Goal: Task Accomplishment & Management: Manage account settings

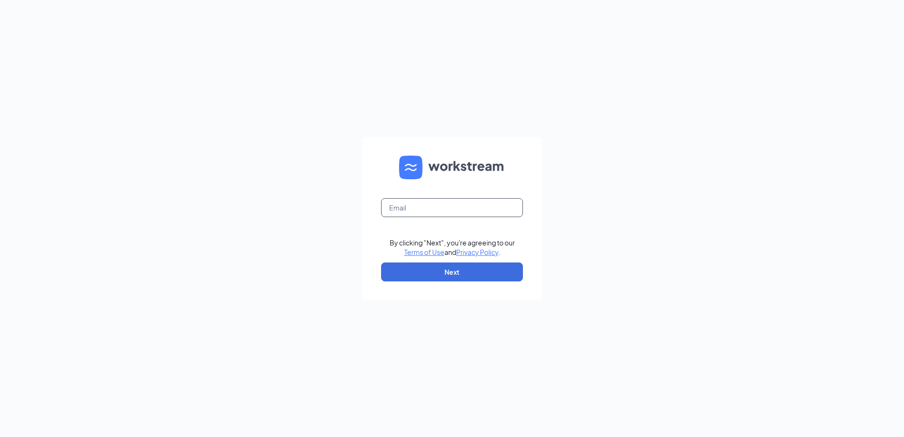
click at [437, 202] on input "text" at bounding box center [452, 207] width 142 height 19
type input "04442recruiting@gmail.com"
click at [459, 271] on button "Next" at bounding box center [452, 272] width 142 height 19
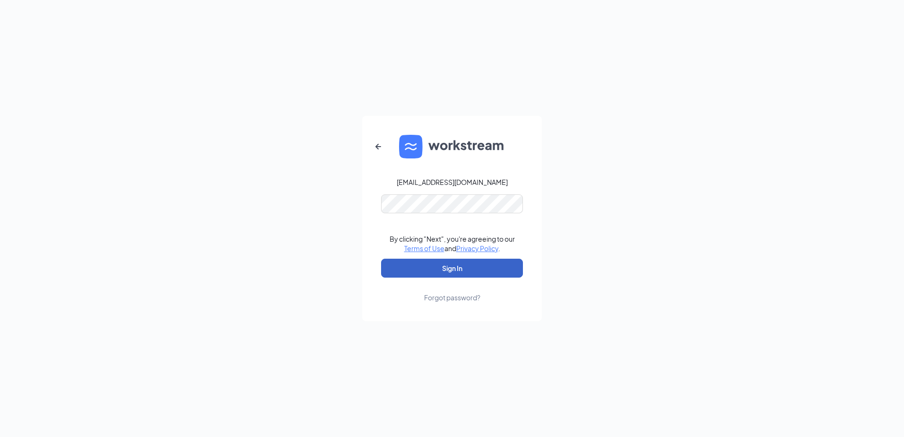
click at [427, 269] on button "Sign In" at bounding box center [452, 268] width 142 height 19
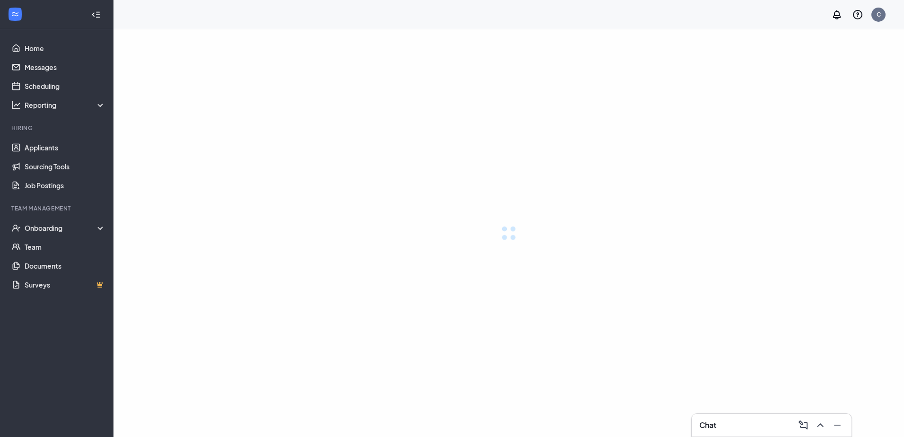
click at [452, 267] on body "Home Messages Scheduling Reporting Hiring Applicants Sourcing Tools Job Posting…" at bounding box center [452, 218] width 904 height 437
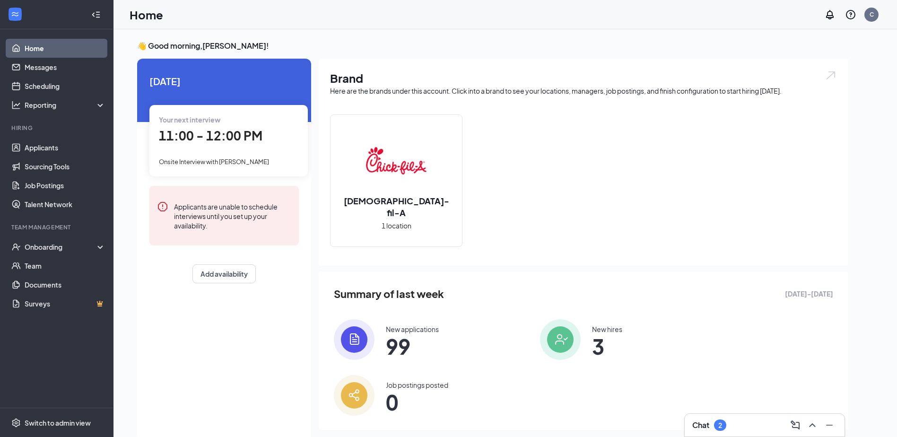
click at [695, 422] on h3 "Chat" at bounding box center [700, 425] width 17 height 10
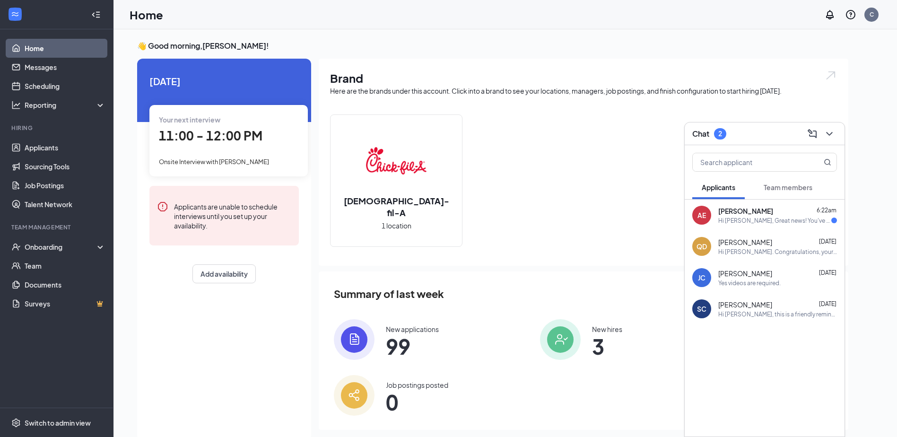
click at [735, 217] on div "Hi Alex, Great news! You've moved on to the next stage of the application. We h…" at bounding box center [774, 221] width 113 height 8
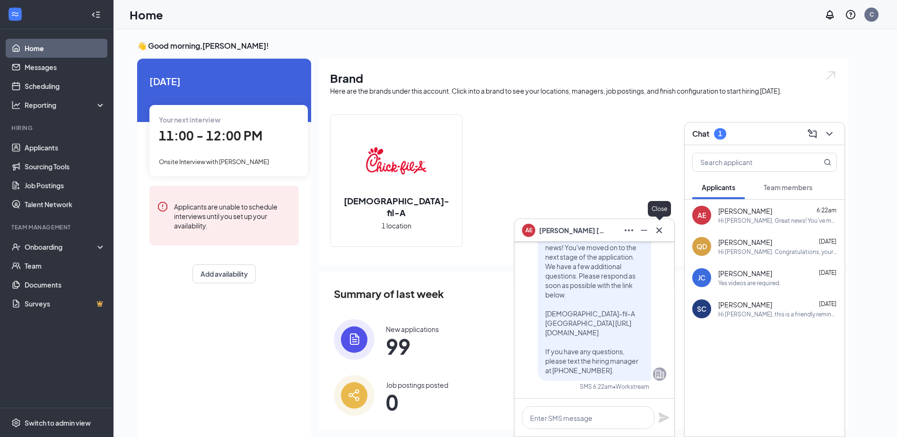
click at [662, 232] on icon "Cross" at bounding box center [659, 230] width 11 height 11
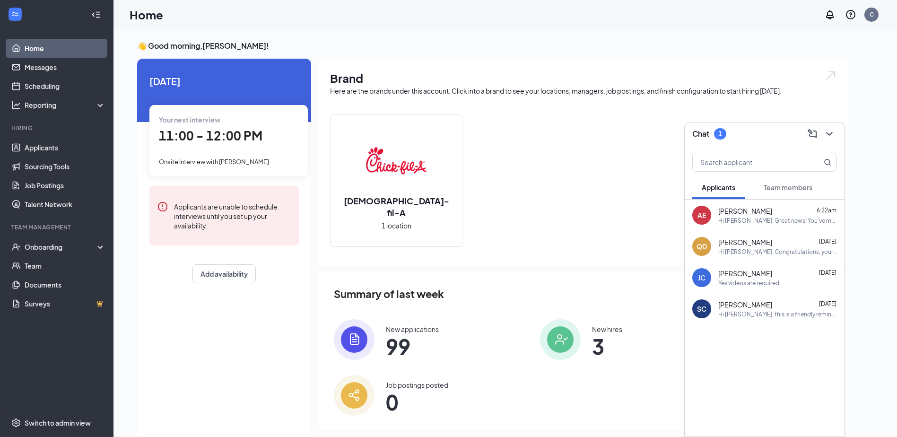
click at [788, 182] on button "Team members" at bounding box center [788, 187] width 68 height 24
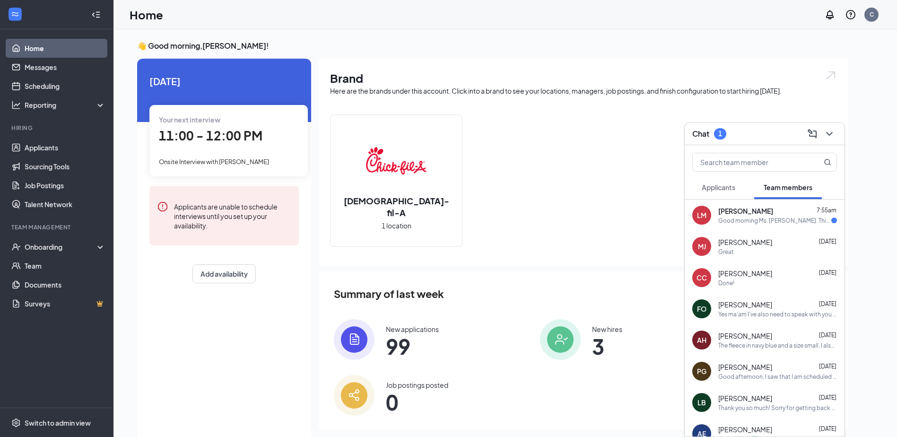
click at [741, 212] on span "Lori Marshall" at bounding box center [745, 210] width 55 height 9
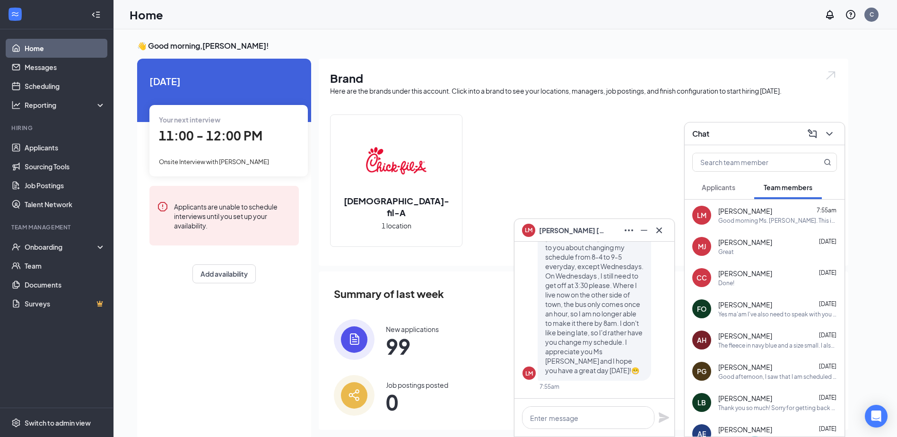
click at [199, 136] on span "11:00 - 12:00 PM" at bounding box center [211, 136] width 104 height 16
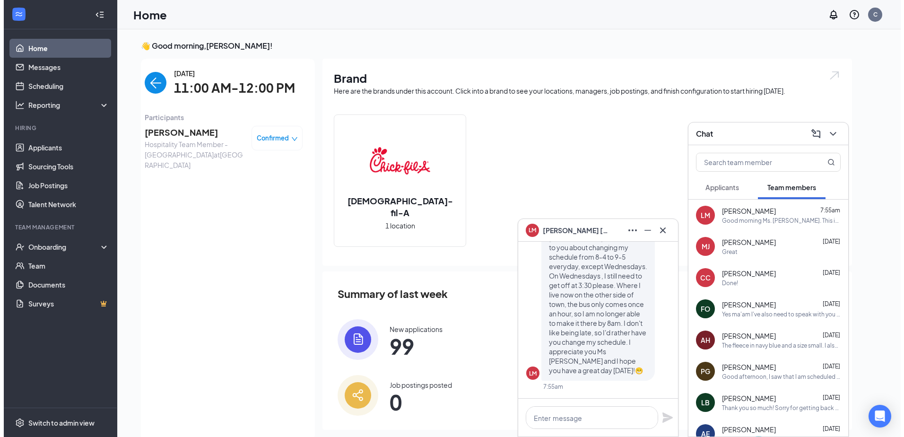
scroll to position [4, 0]
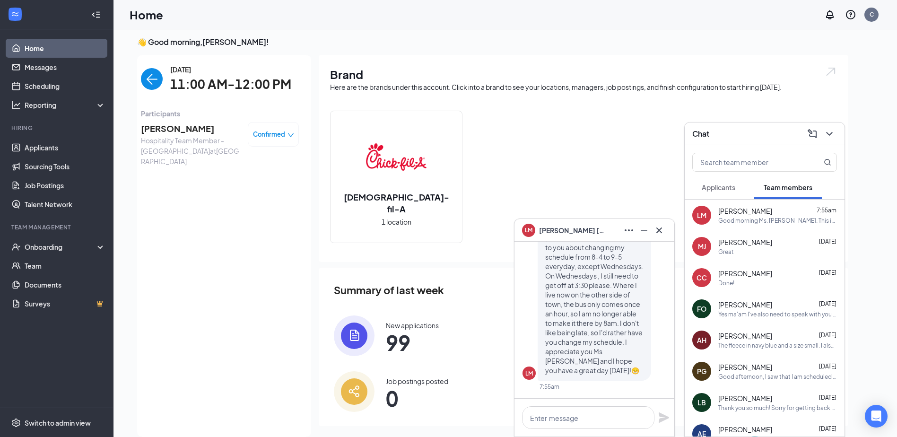
click at [183, 131] on span "[PERSON_NAME]" at bounding box center [190, 128] width 99 height 13
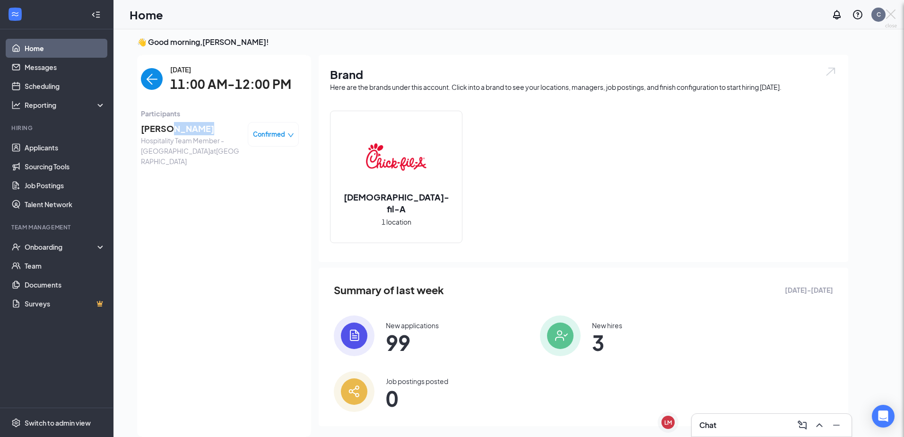
click at [183, 131] on body "Home Messages Scheduling Reporting Hiring Applicants Sourcing Tools Job Posting…" at bounding box center [452, 214] width 904 height 437
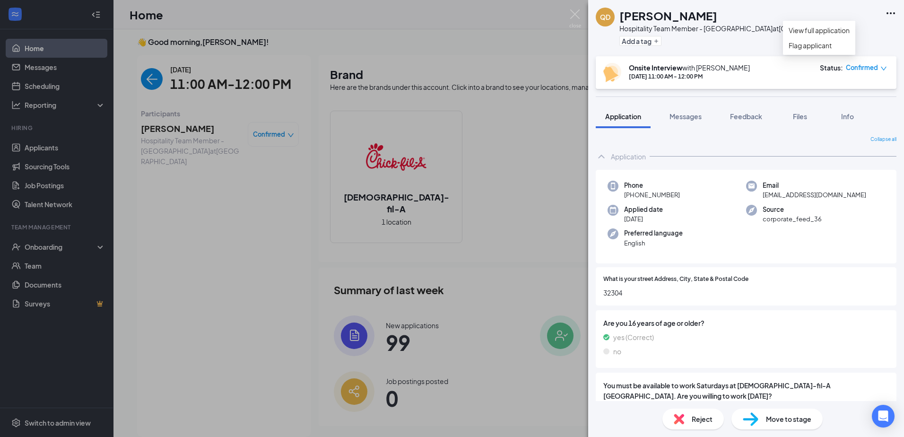
click at [888, 13] on icon "Ellipses" at bounding box center [891, 13] width 9 height 2
click at [836, 34] on link "View full application" at bounding box center [819, 30] width 61 height 10
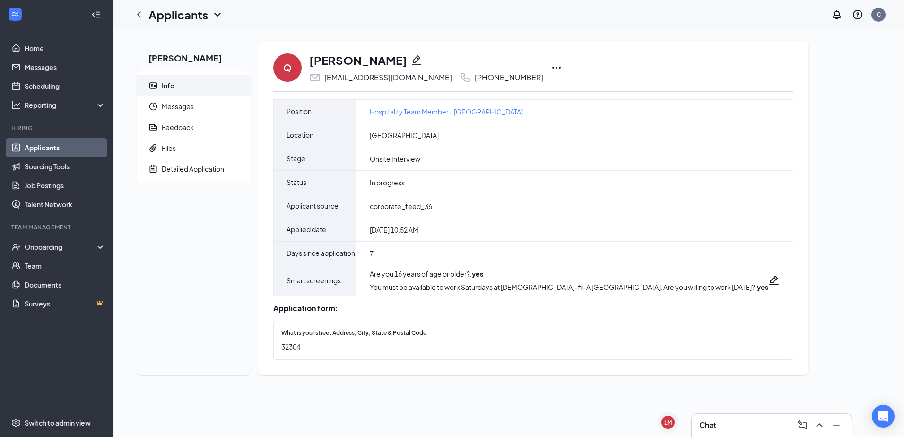
click at [551, 66] on icon "Ellipses" at bounding box center [556, 67] width 11 height 11
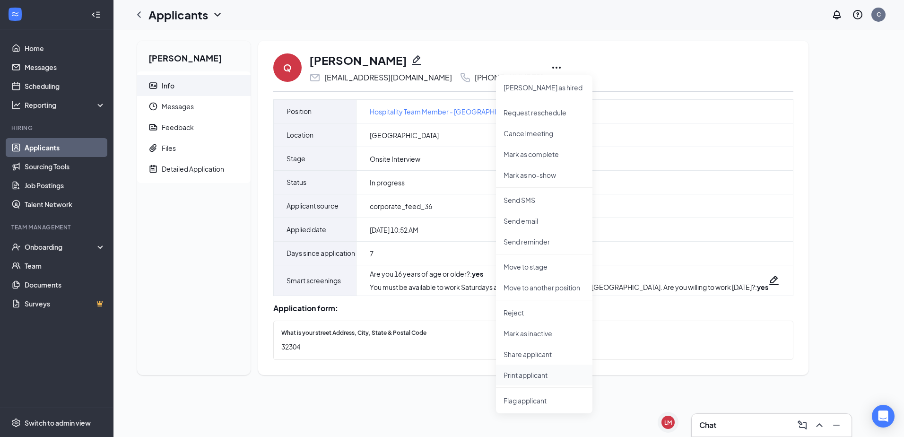
click at [522, 376] on p "Print applicant" at bounding box center [544, 374] width 81 height 9
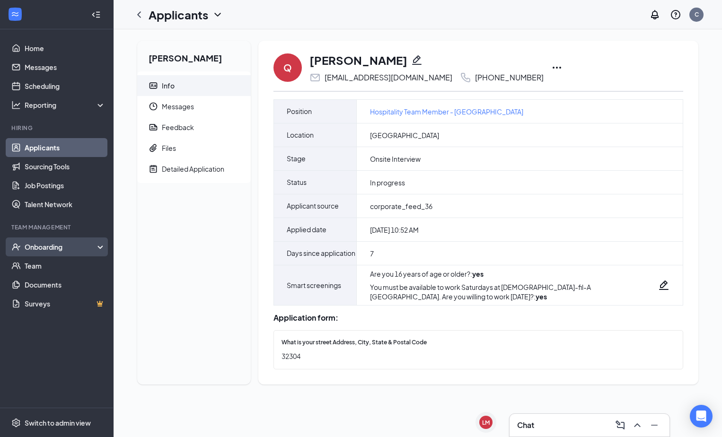
click at [57, 249] on div "Onboarding" at bounding box center [61, 246] width 73 height 9
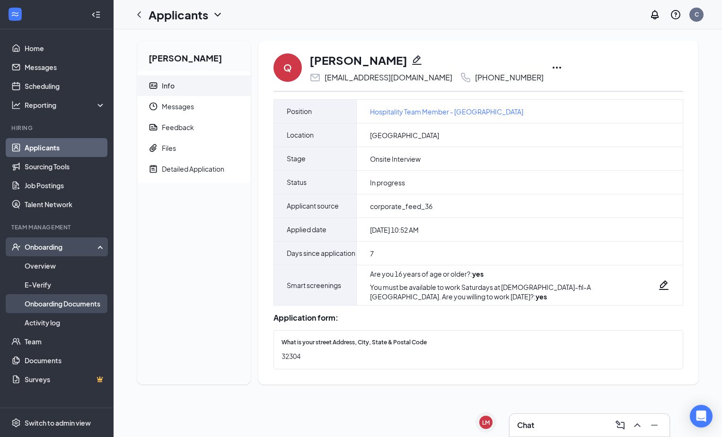
click at [50, 298] on link "Onboarding Documents" at bounding box center [65, 303] width 81 height 19
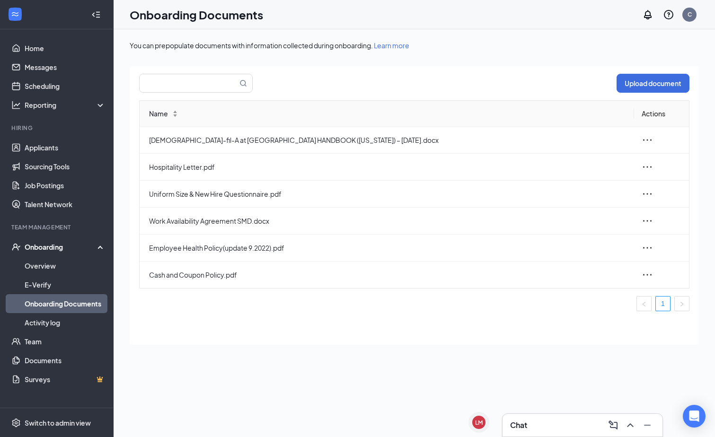
click at [40, 250] on div "Onboarding" at bounding box center [61, 246] width 73 height 9
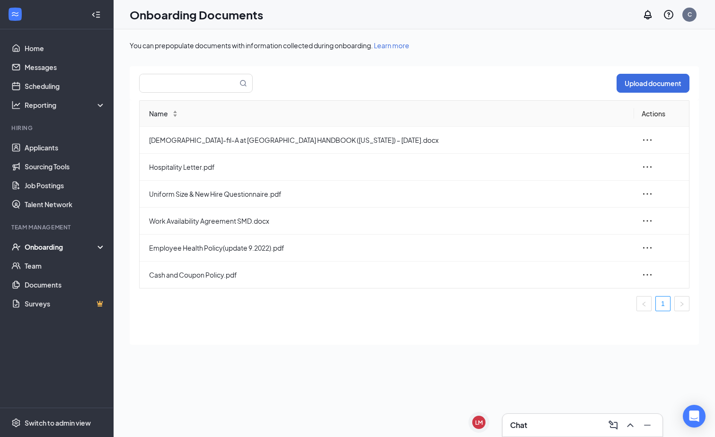
click at [40, 250] on div "Onboarding" at bounding box center [61, 246] width 73 height 9
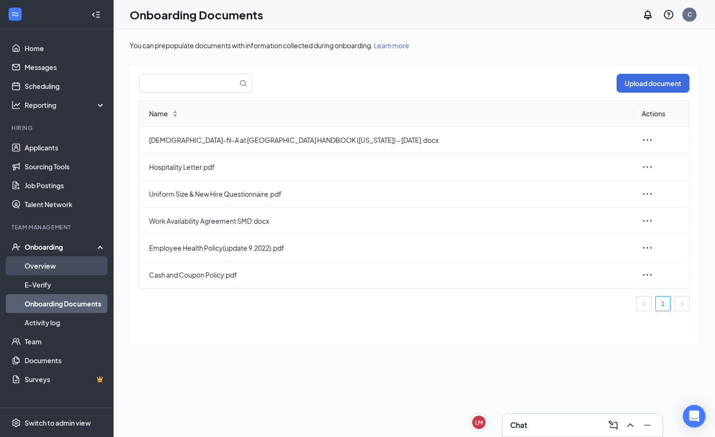
click at [42, 271] on link "Overview" at bounding box center [65, 265] width 81 height 19
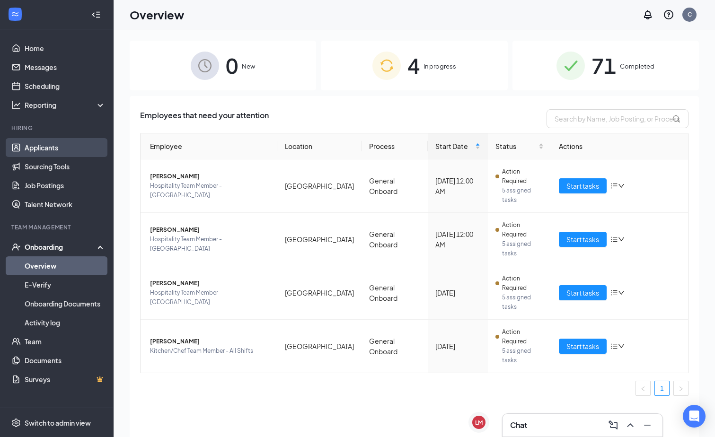
click at [47, 148] on link "Applicants" at bounding box center [65, 147] width 81 height 19
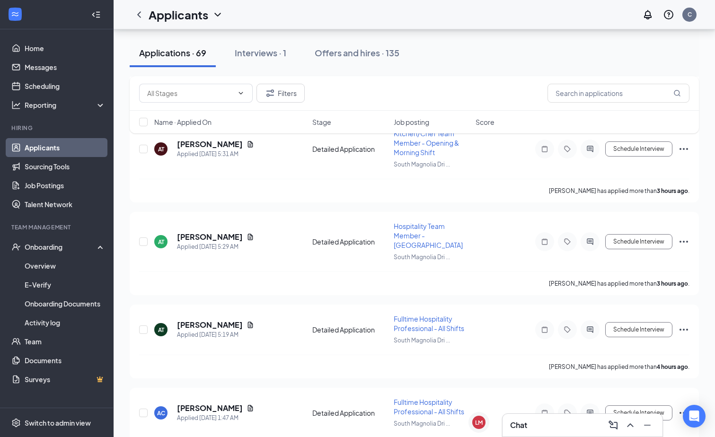
scroll to position [259, 0]
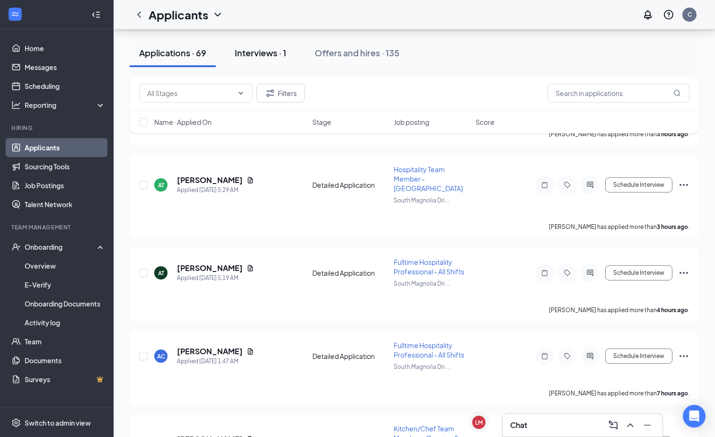
click at [264, 52] on div "Interviews · 1" at bounding box center [261, 53] width 52 height 12
